Goal: Information Seeking & Learning: Learn about a topic

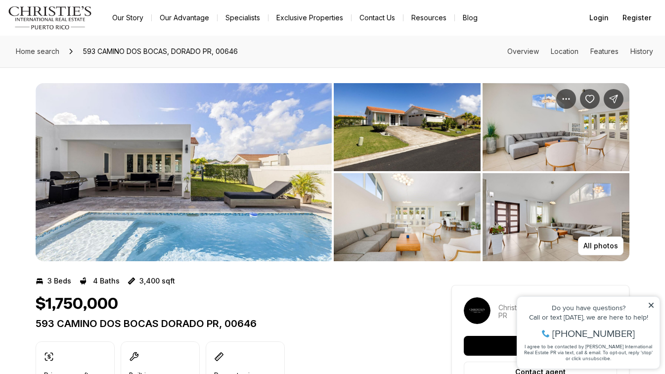
click at [424, 142] on img "View image gallery" at bounding box center [407, 127] width 147 height 88
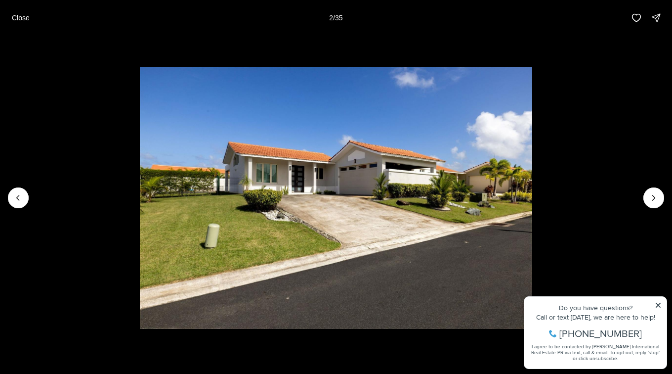
click at [656, 194] on icon "Next slide" at bounding box center [654, 198] width 10 height 10
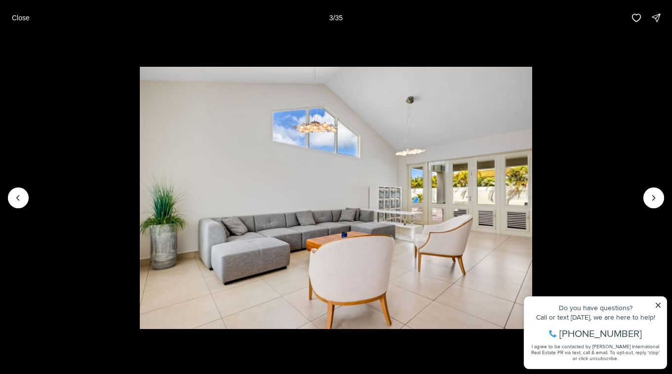
click at [656, 194] on icon "Next slide" at bounding box center [654, 198] width 10 height 10
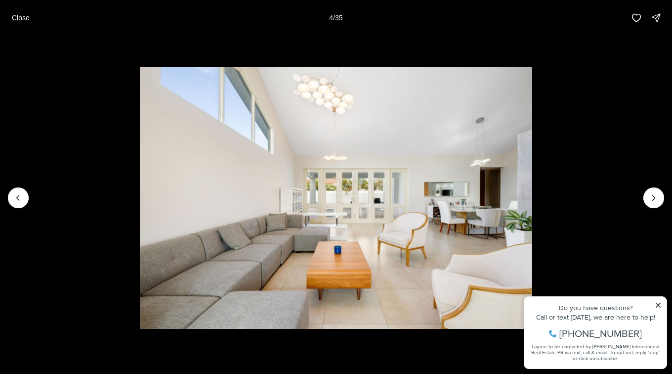
click at [656, 194] on icon "Next slide" at bounding box center [654, 198] width 10 height 10
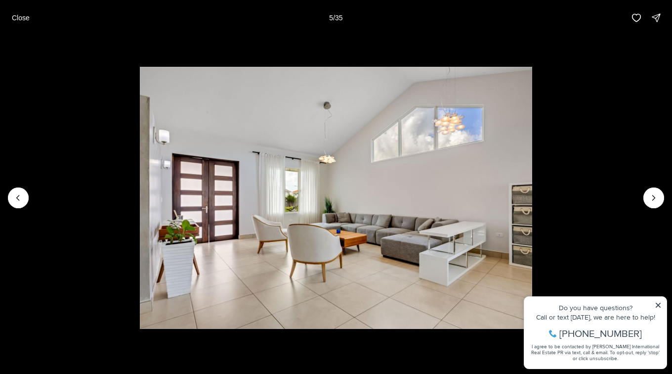
click at [656, 194] on icon "Next slide" at bounding box center [654, 198] width 10 height 10
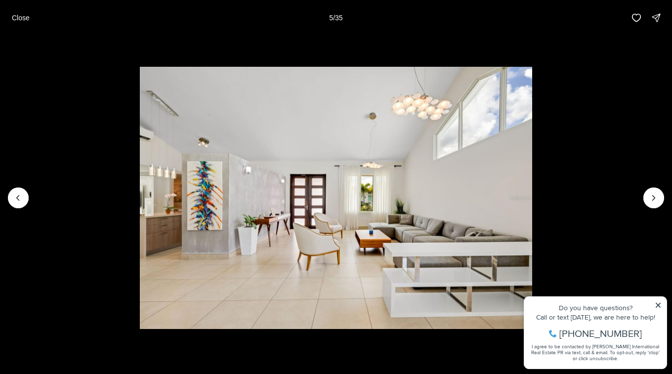
click at [657, 194] on icon "Next slide" at bounding box center [654, 198] width 10 height 10
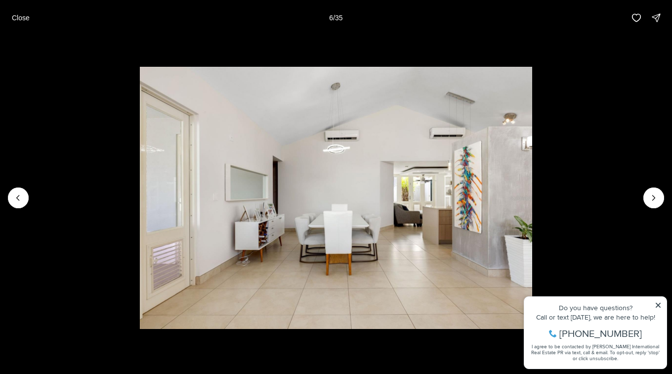
click at [657, 194] on icon "Next slide" at bounding box center [654, 198] width 10 height 10
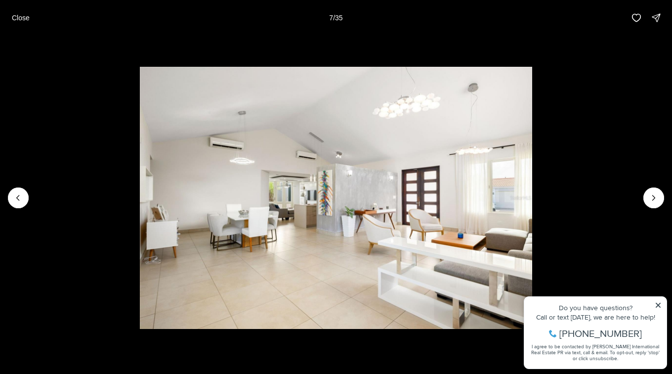
click at [657, 194] on icon "Next slide" at bounding box center [654, 198] width 10 height 10
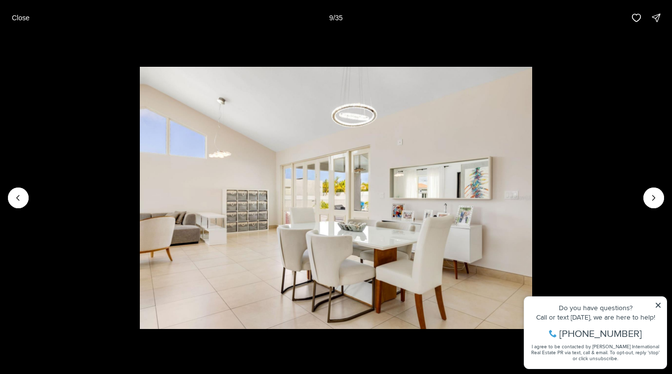
drag, startPoint x: 63, startPoint y: 13, endPoint x: 33, endPoint y: 16, distance: 30.3
click at [63, 13] on div "Close 9 / 35" at bounding box center [336, 18] width 672 height 36
click at [28, 16] on p "Close" at bounding box center [21, 18] width 18 height 8
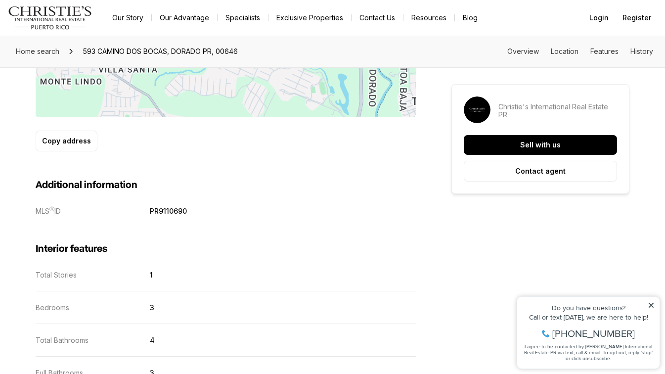
scroll to position [742, 0]
